Goal: Transaction & Acquisition: Purchase product/service

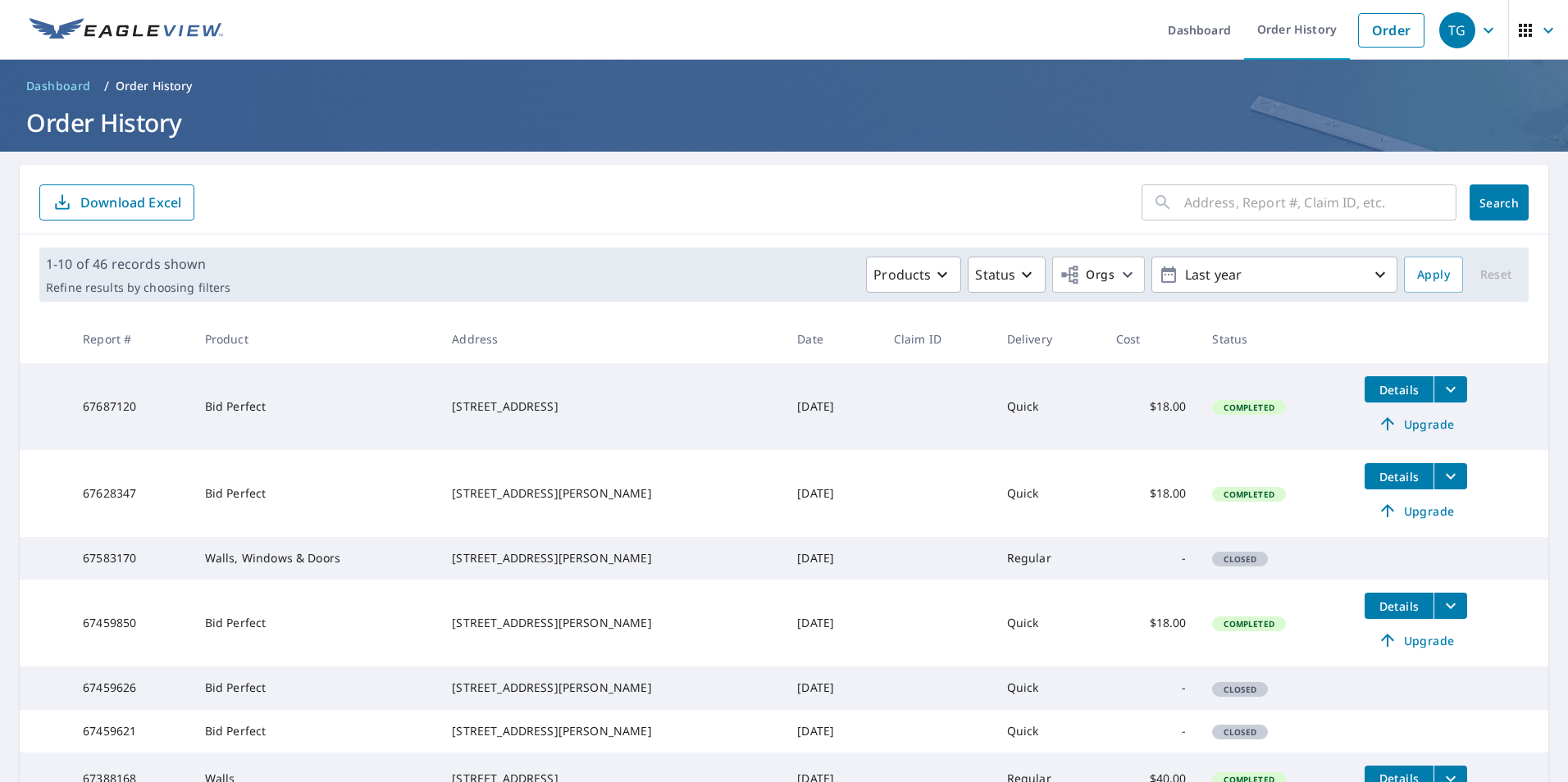
click at [1378, 29] on link "Order" at bounding box center [1391, 30] width 67 height 35
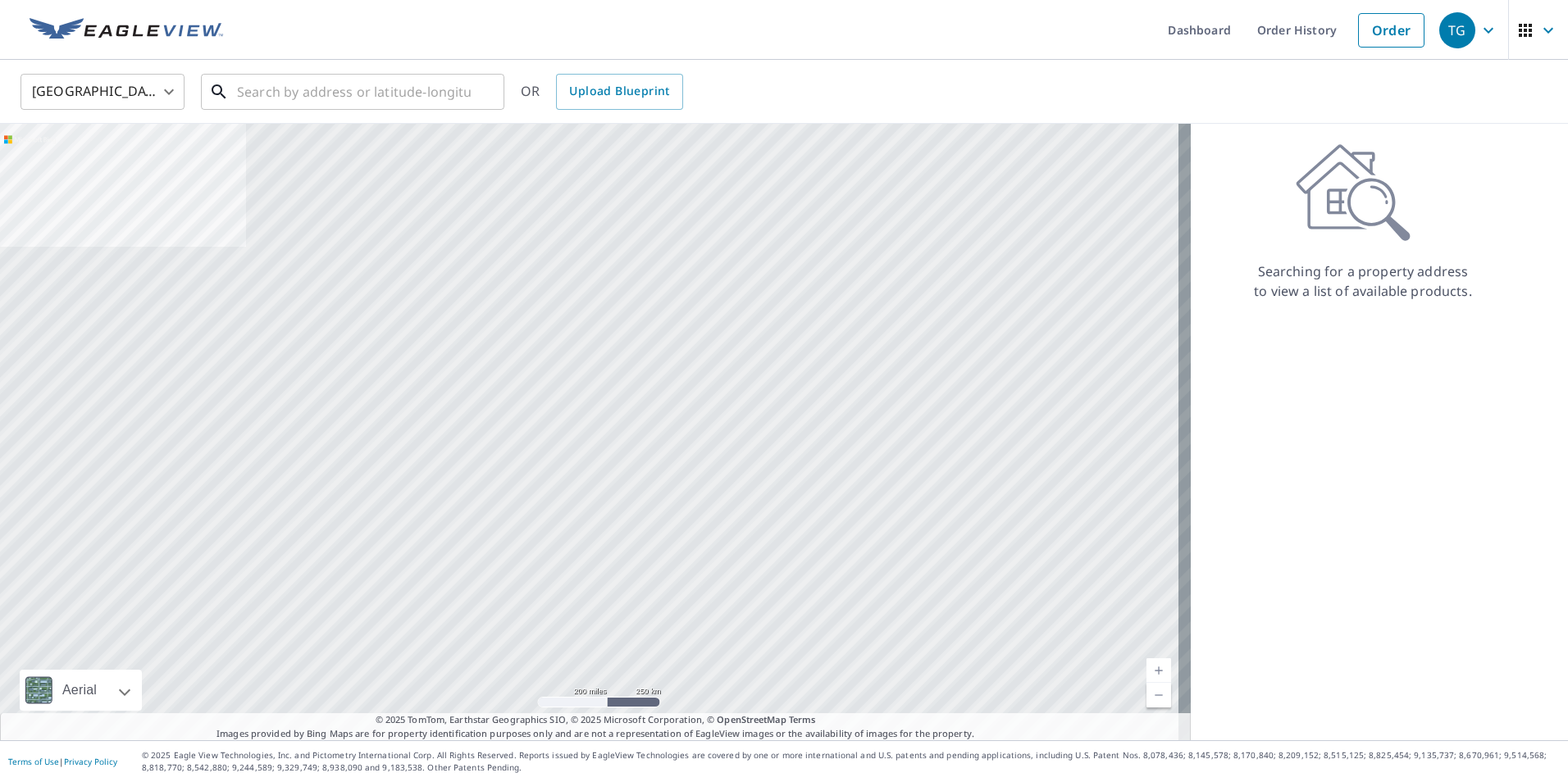
click at [386, 102] on input "text" at bounding box center [353, 92] width 233 height 46
paste input "[STREET_ADDRESS]"
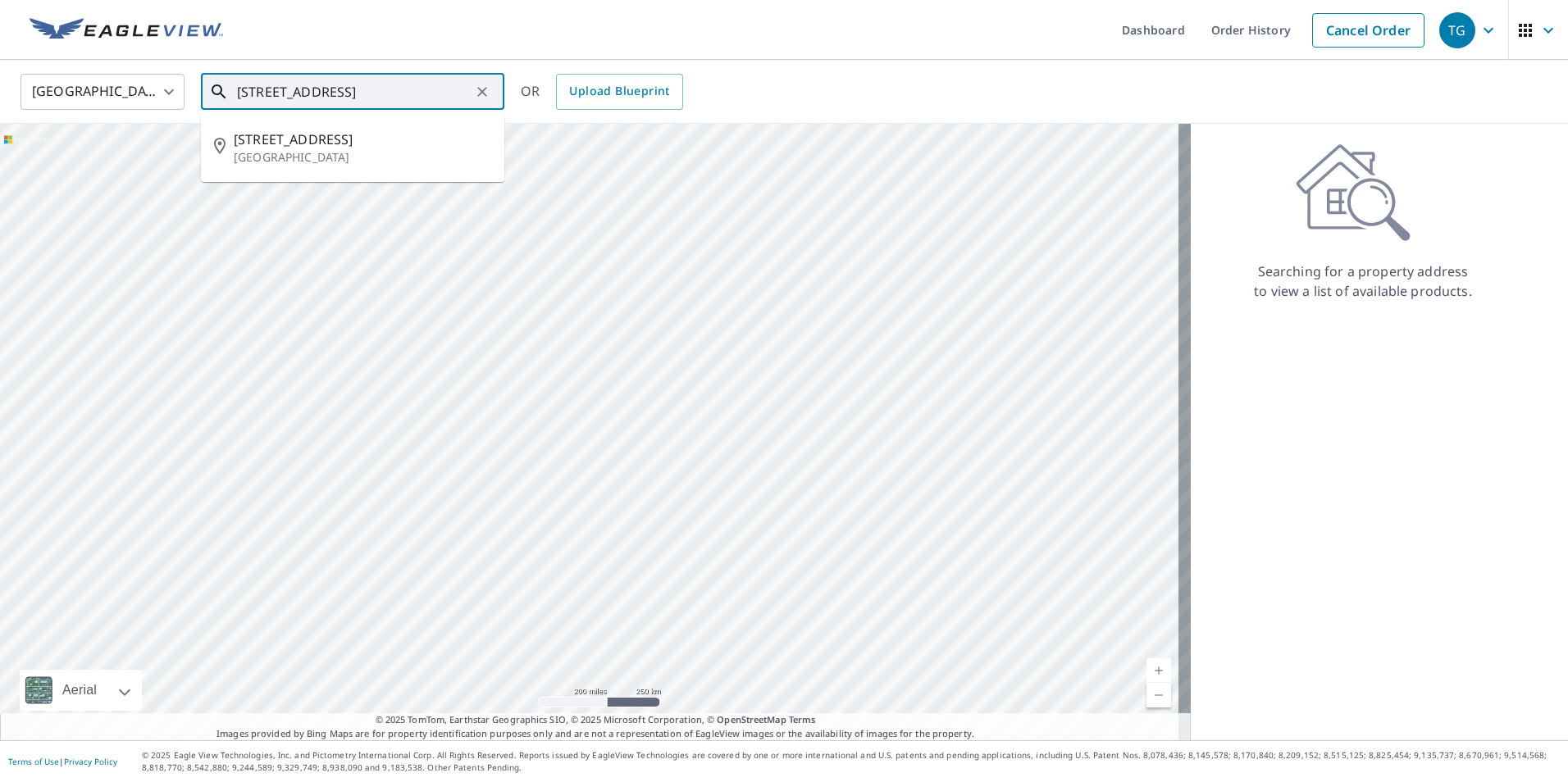
type input "[STREET_ADDRESS]"
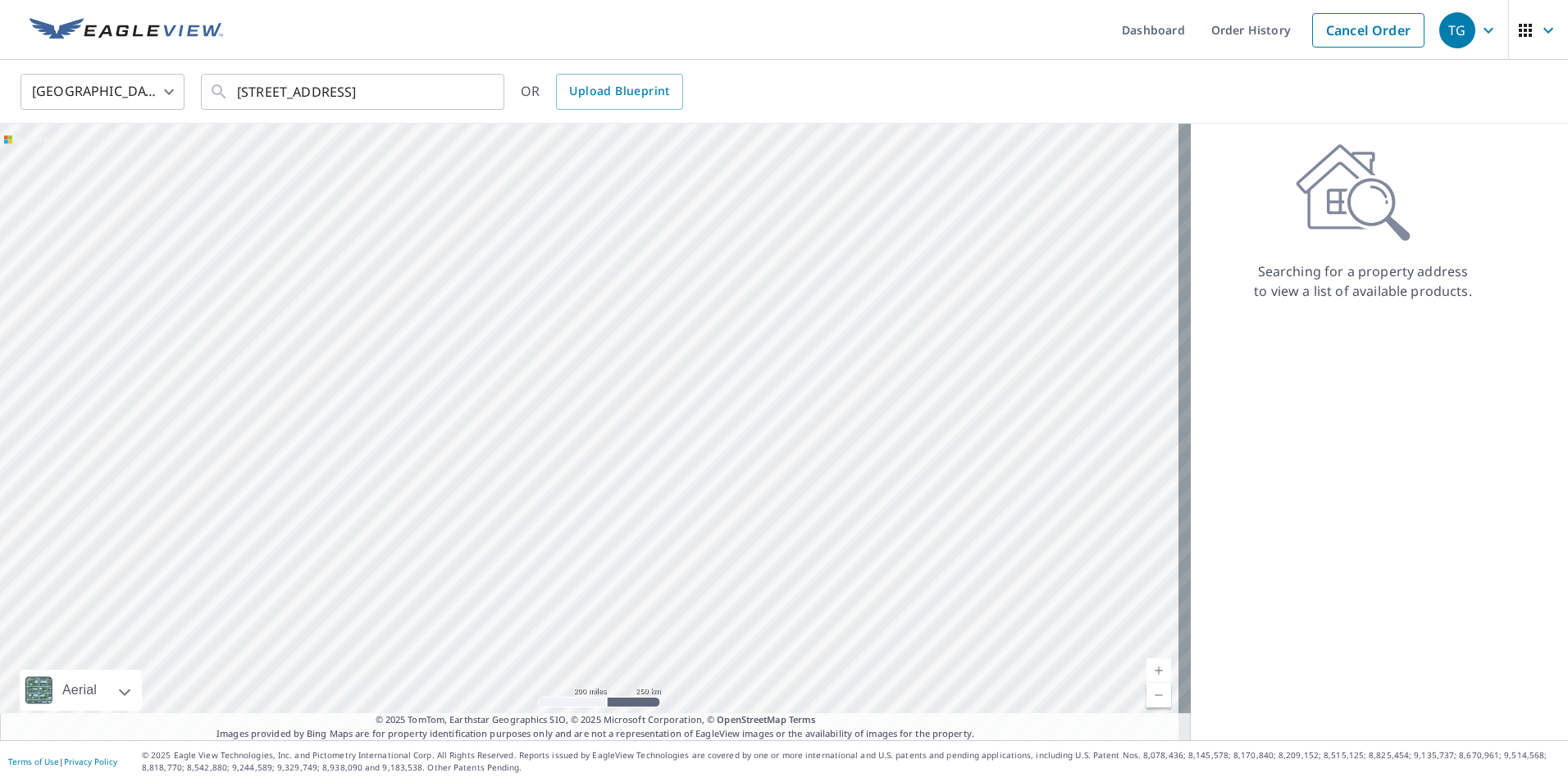
scroll to position [0, 0]
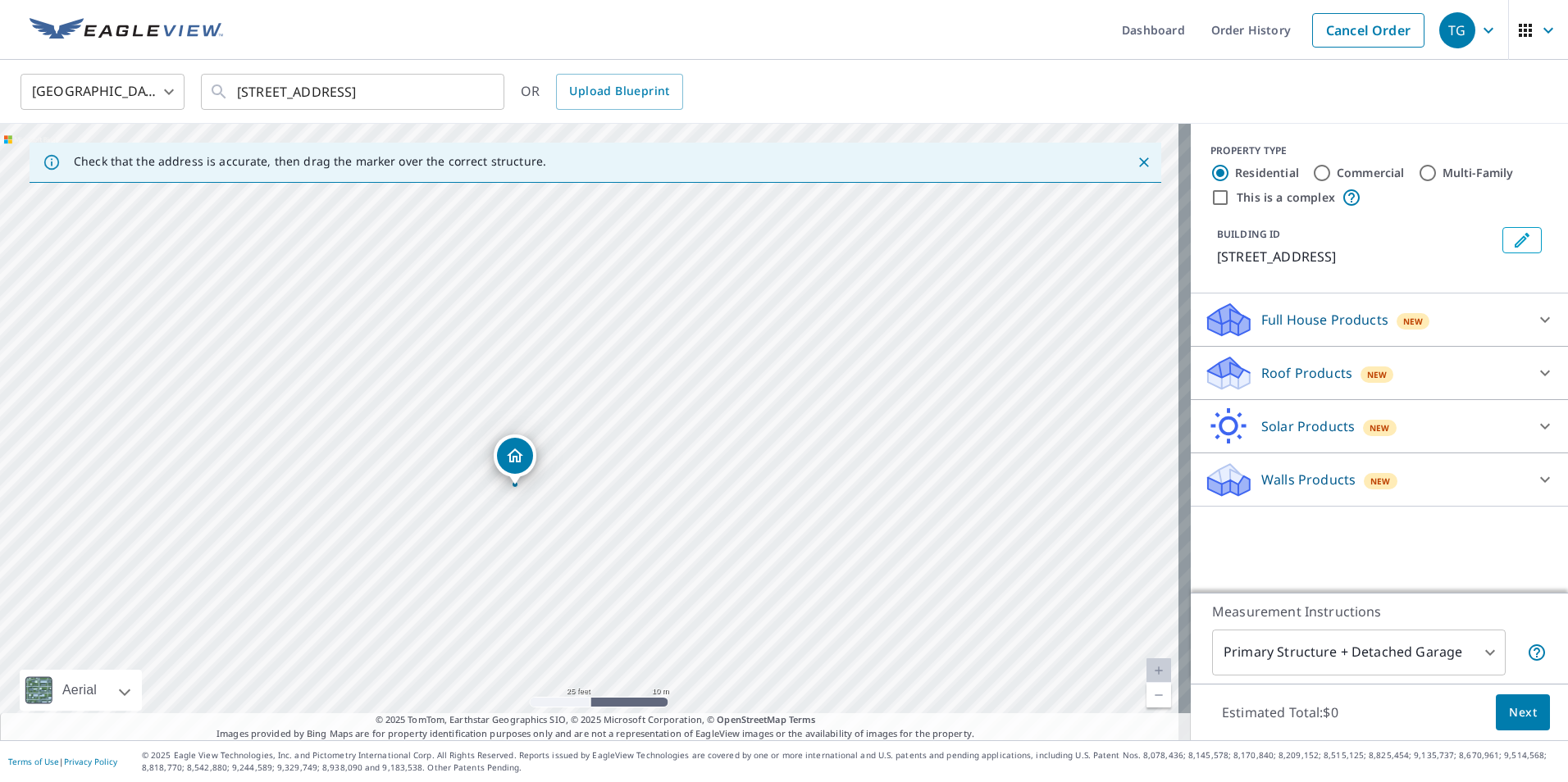
drag, startPoint x: 621, startPoint y: 583, endPoint x: 558, endPoint y: 528, distance: 83.6
click at [558, 528] on div "[STREET_ADDRESS]" at bounding box center [595, 432] width 1190 height 616
click at [1536, 383] on icon at bounding box center [1545, 373] width 20 height 20
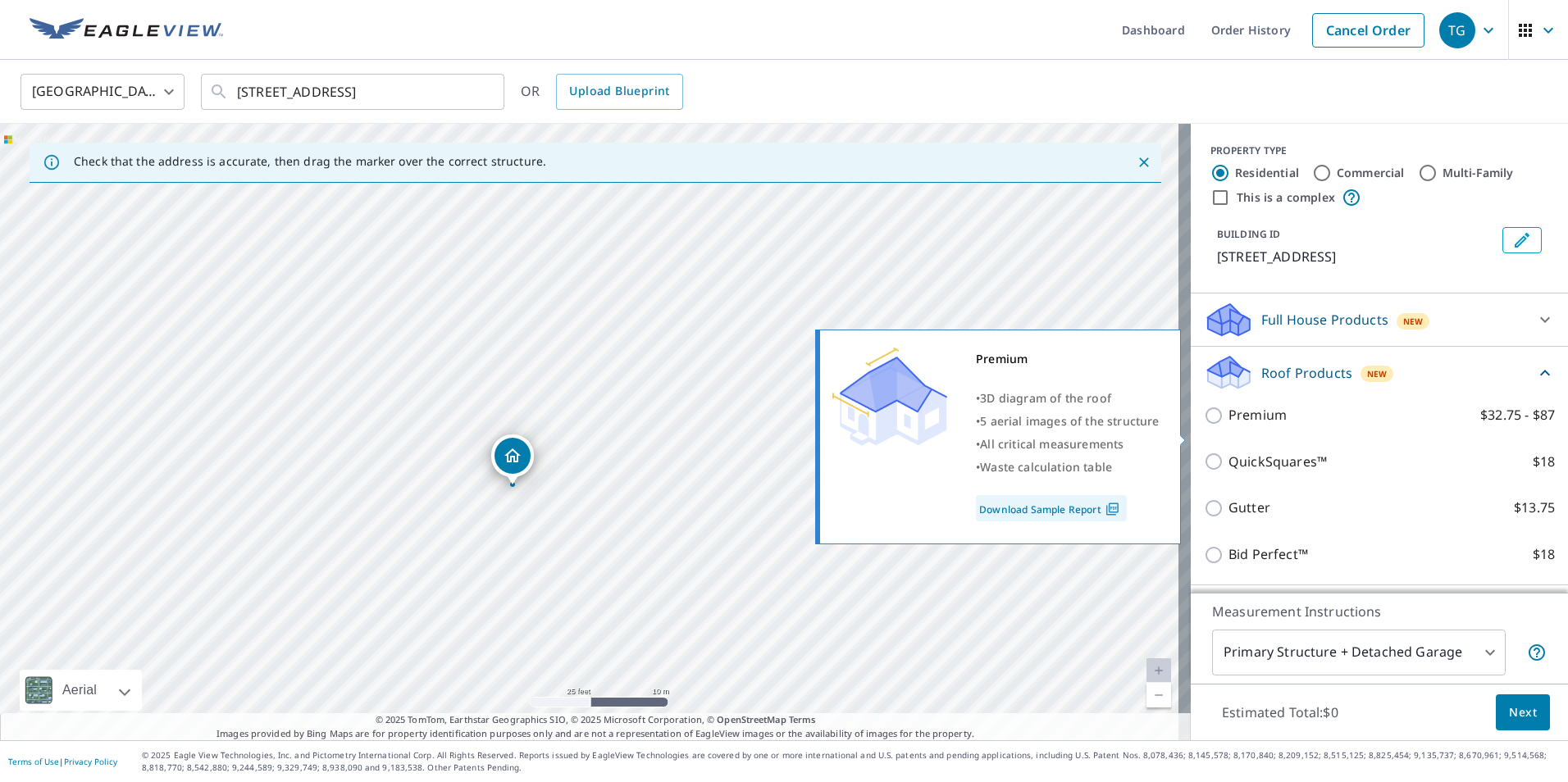
click at [1238, 426] on p "Premium" at bounding box center [1258, 415] width 59 height 20
click at [1228, 426] on input "Premium $32.75 - $87" at bounding box center [1216, 416] width 25 height 20
checkbox input "true"
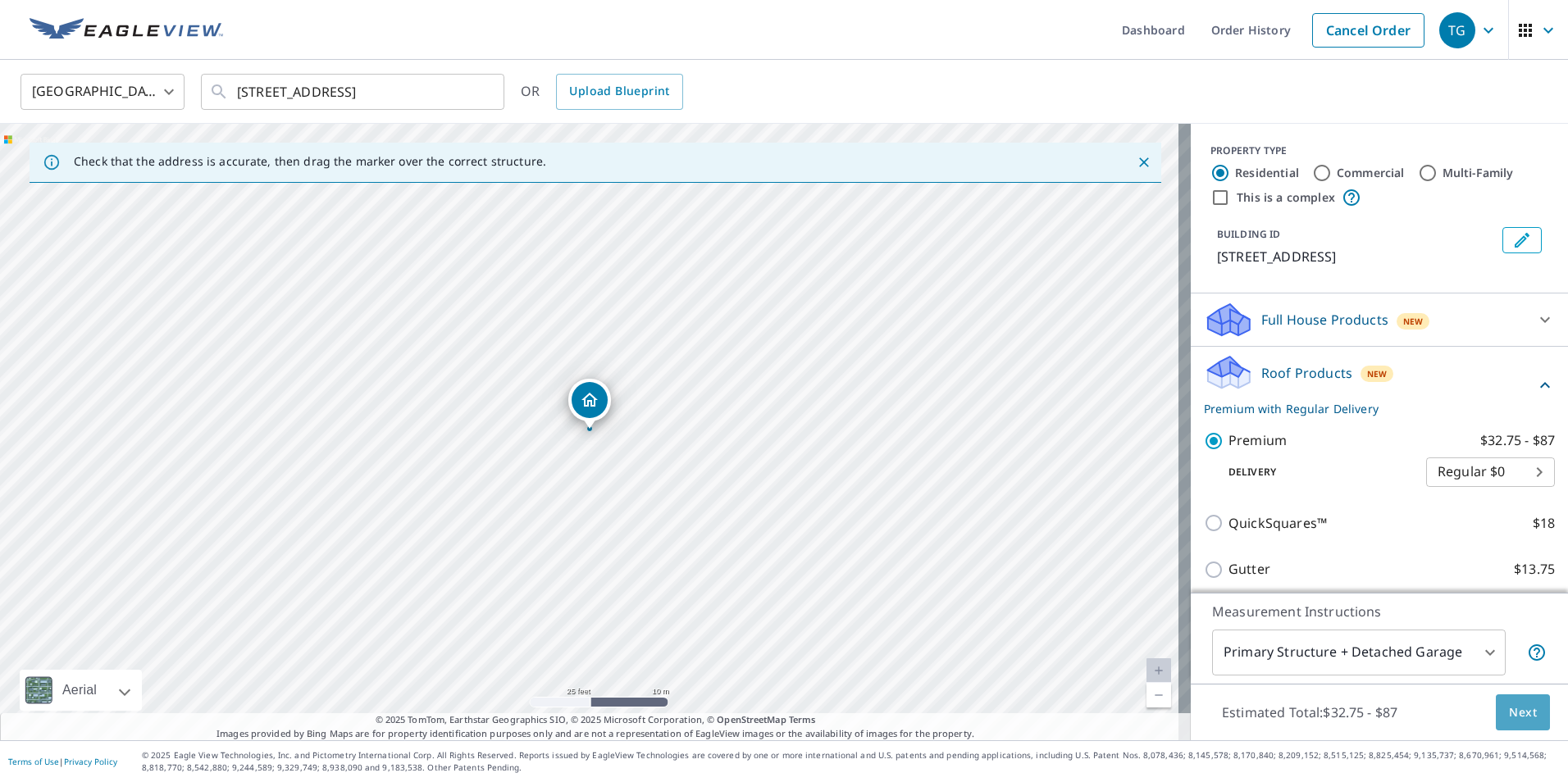
click at [1509, 708] on span "Next" at bounding box center [1522, 712] width 27 height 20
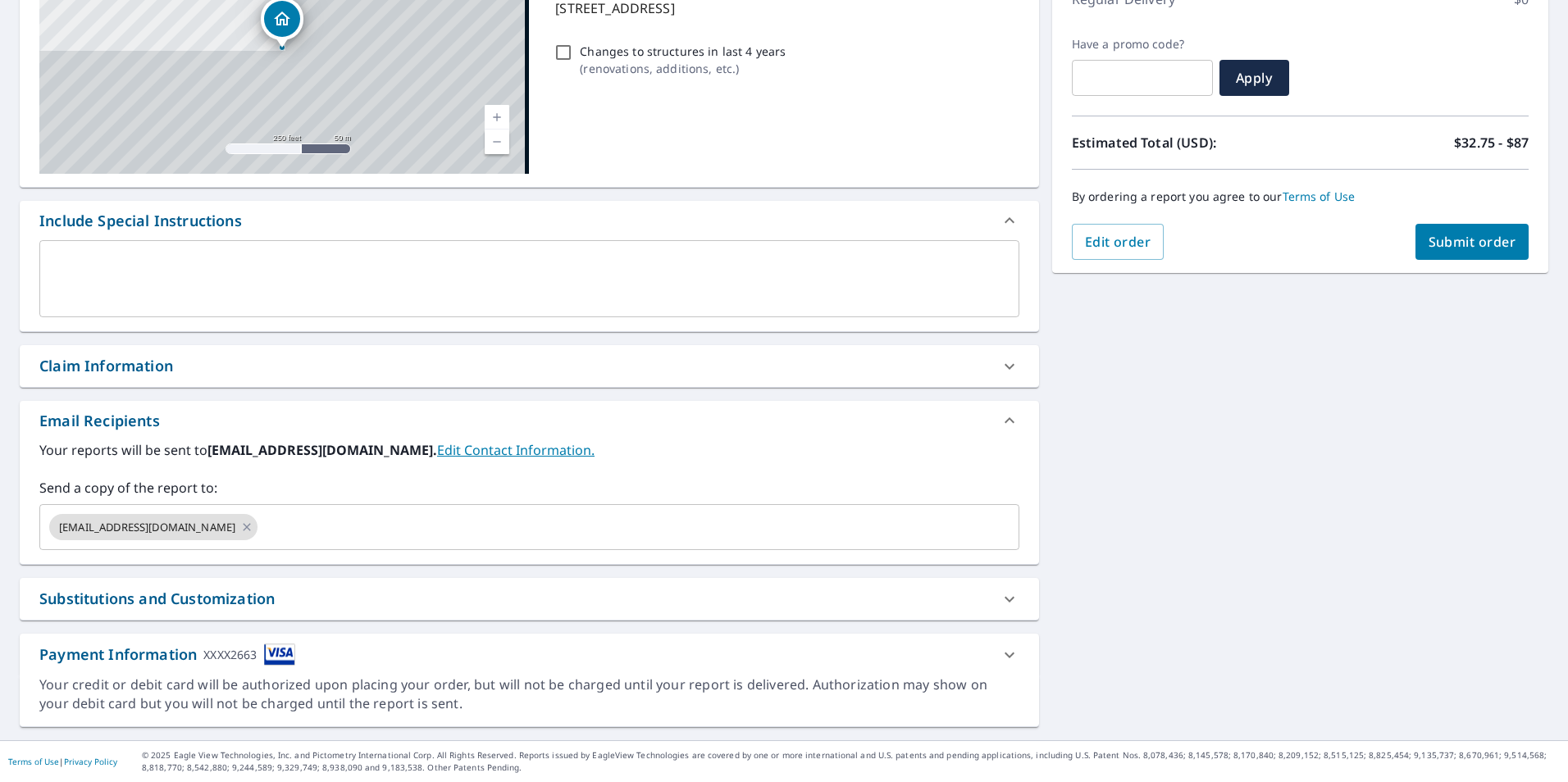
scroll to position [250, 0]
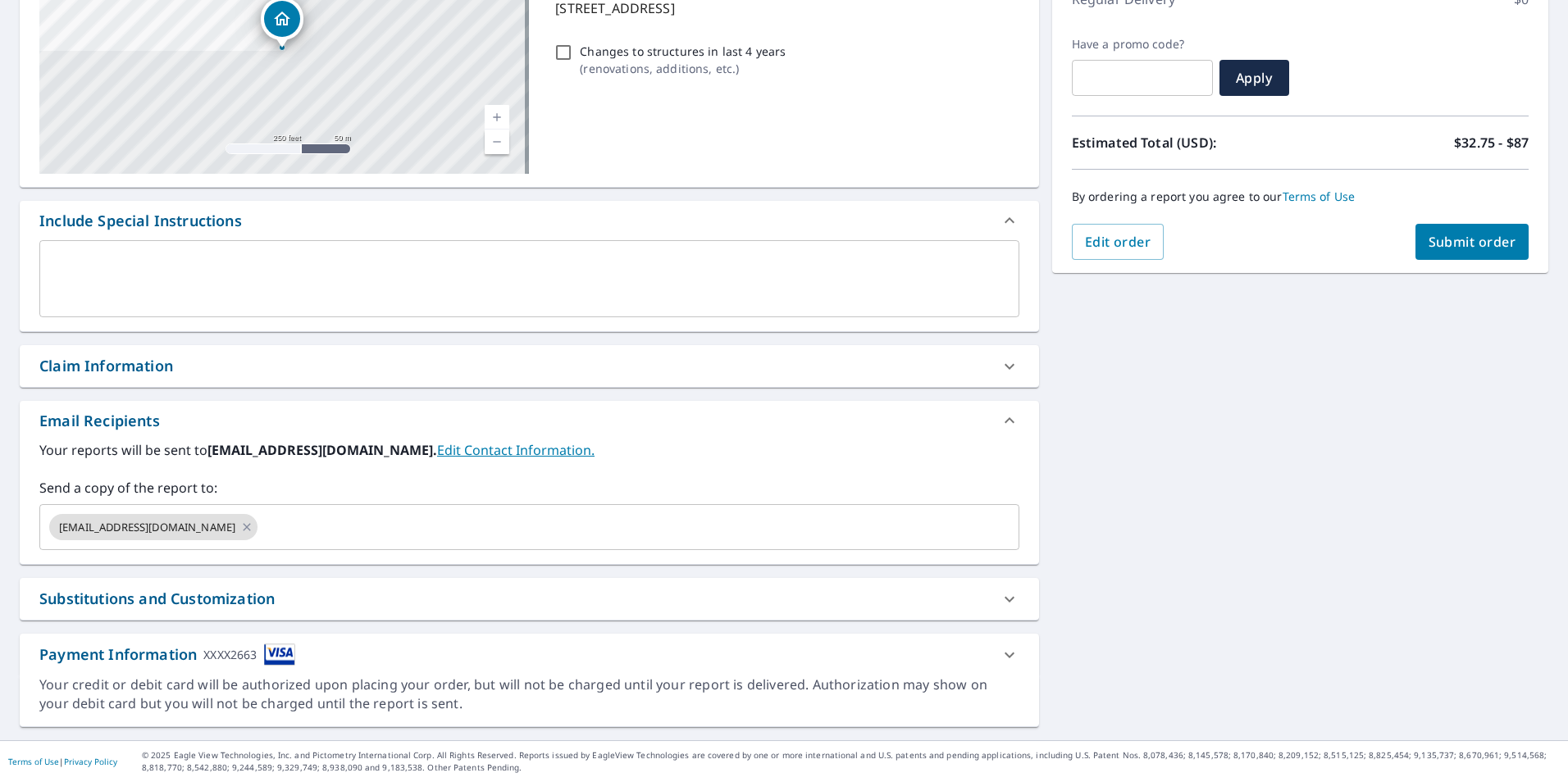
click at [1433, 233] on span "Submit order" at bounding box center [1471, 242] width 88 height 18
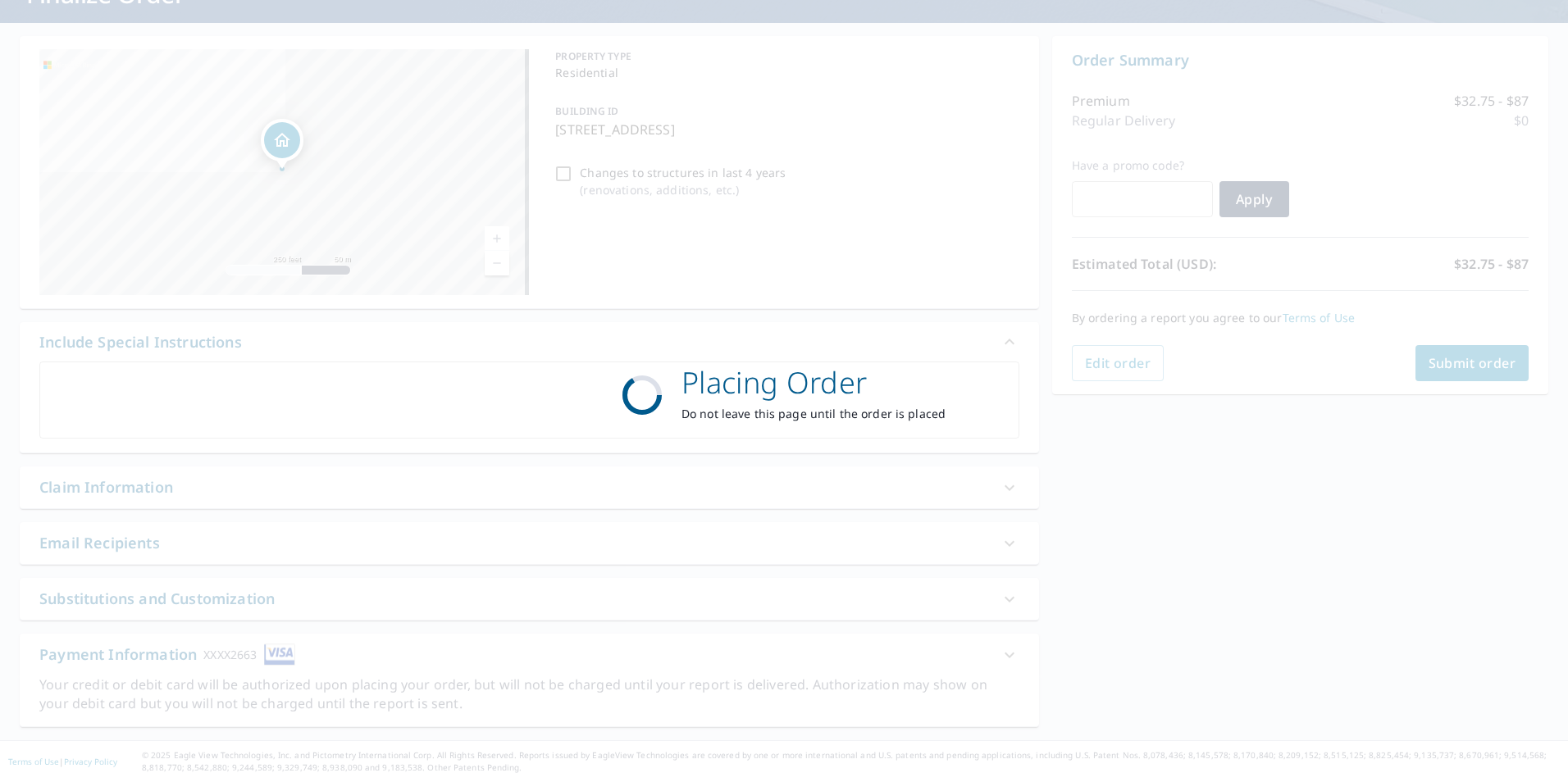
scroll to position [129, 0]
